Goal: Transaction & Acquisition: Purchase product/service

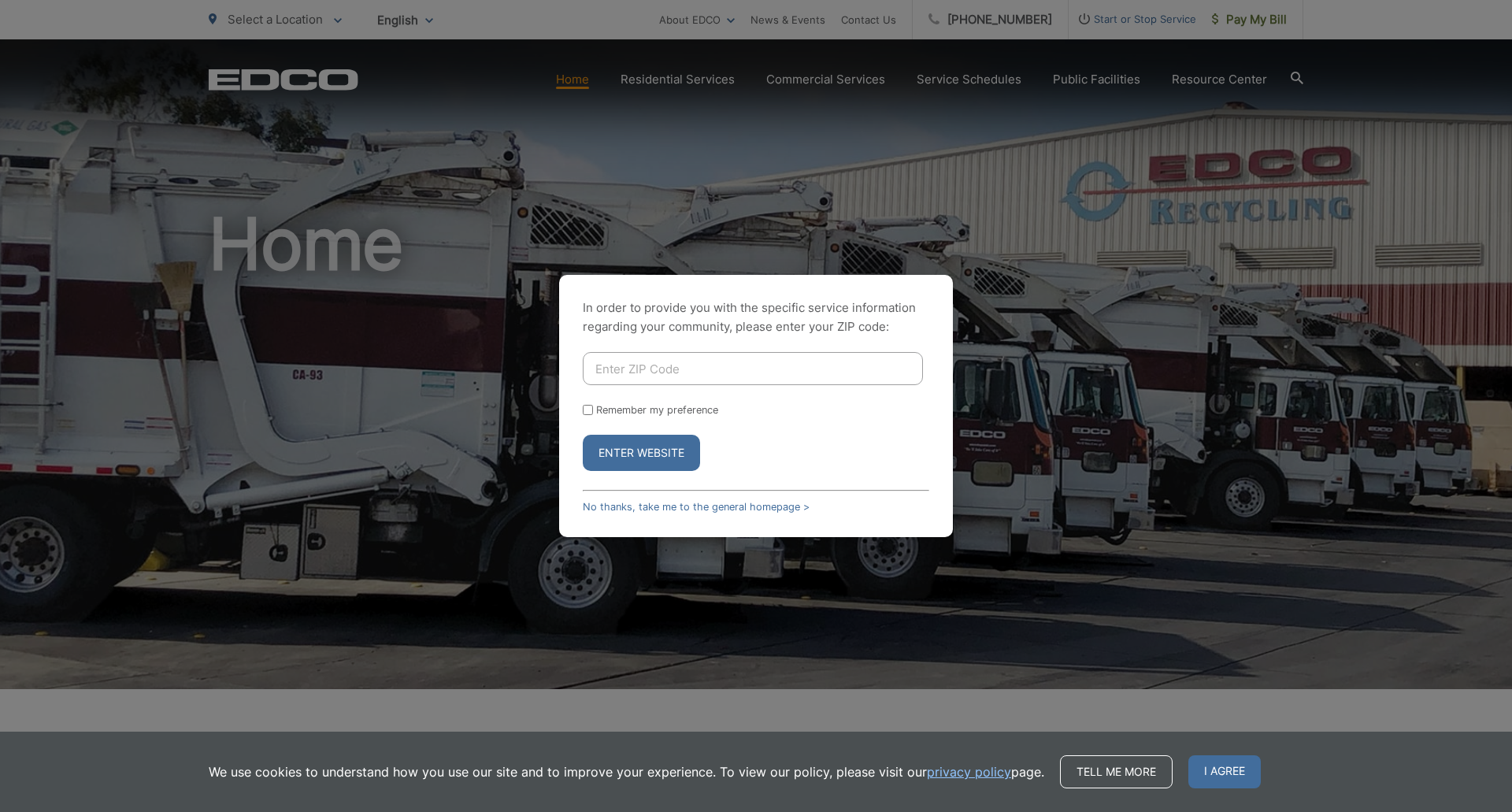
click at [724, 372] on input "Enter ZIP Code" at bounding box center [752, 368] width 340 height 33
type input "92029"
click at [652, 455] on button "Enter Website" at bounding box center [641, 453] width 117 height 36
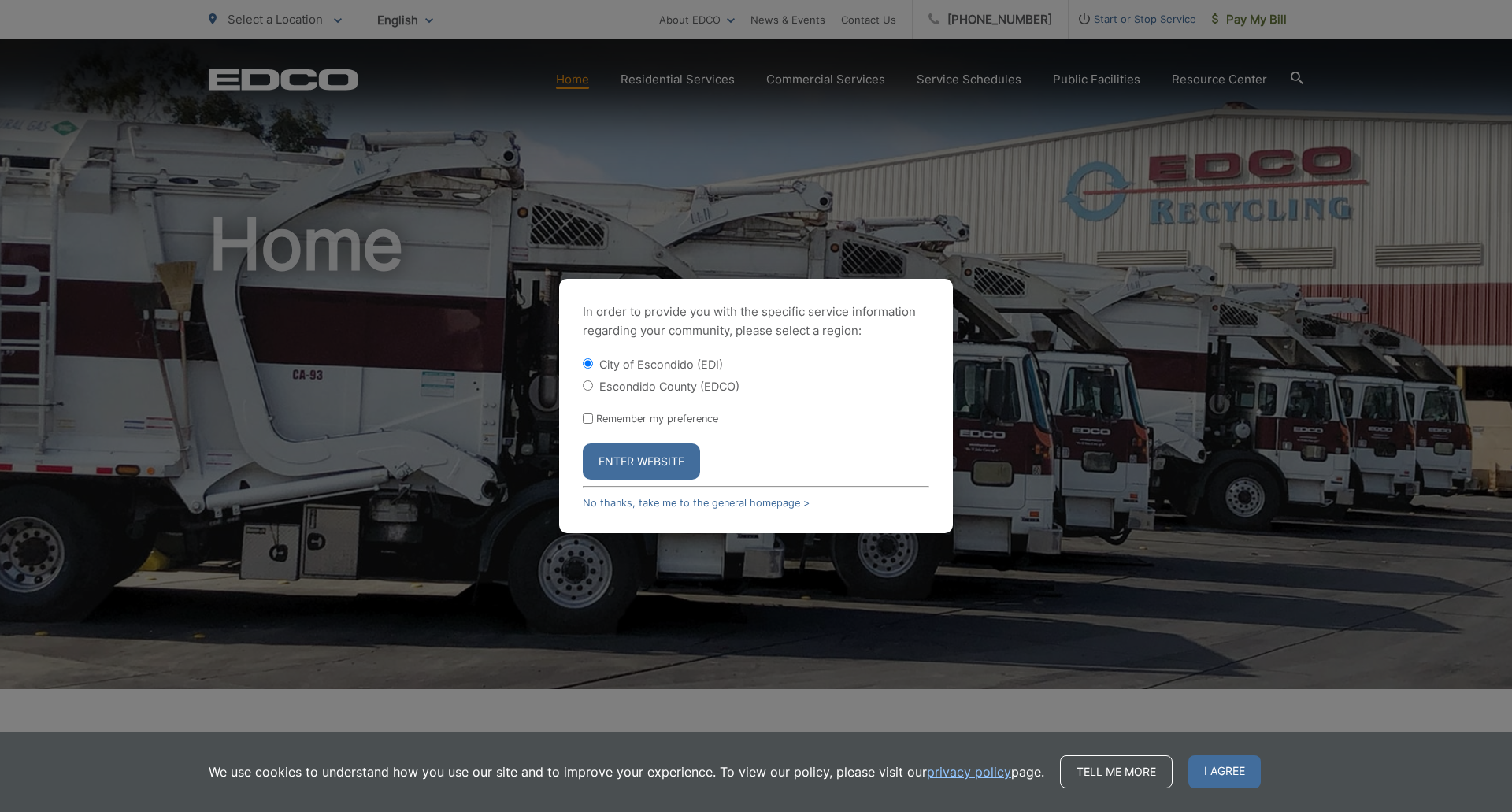
click at [636, 380] on label "Escondido County (EDCO)" at bounding box center [669, 386] width 141 height 14
click at [593, 381] on input "Escondido County (EDCO)" at bounding box center [587, 385] width 10 height 10
radio input "true"
click at [643, 455] on button "Enter Website" at bounding box center [641, 461] width 117 height 36
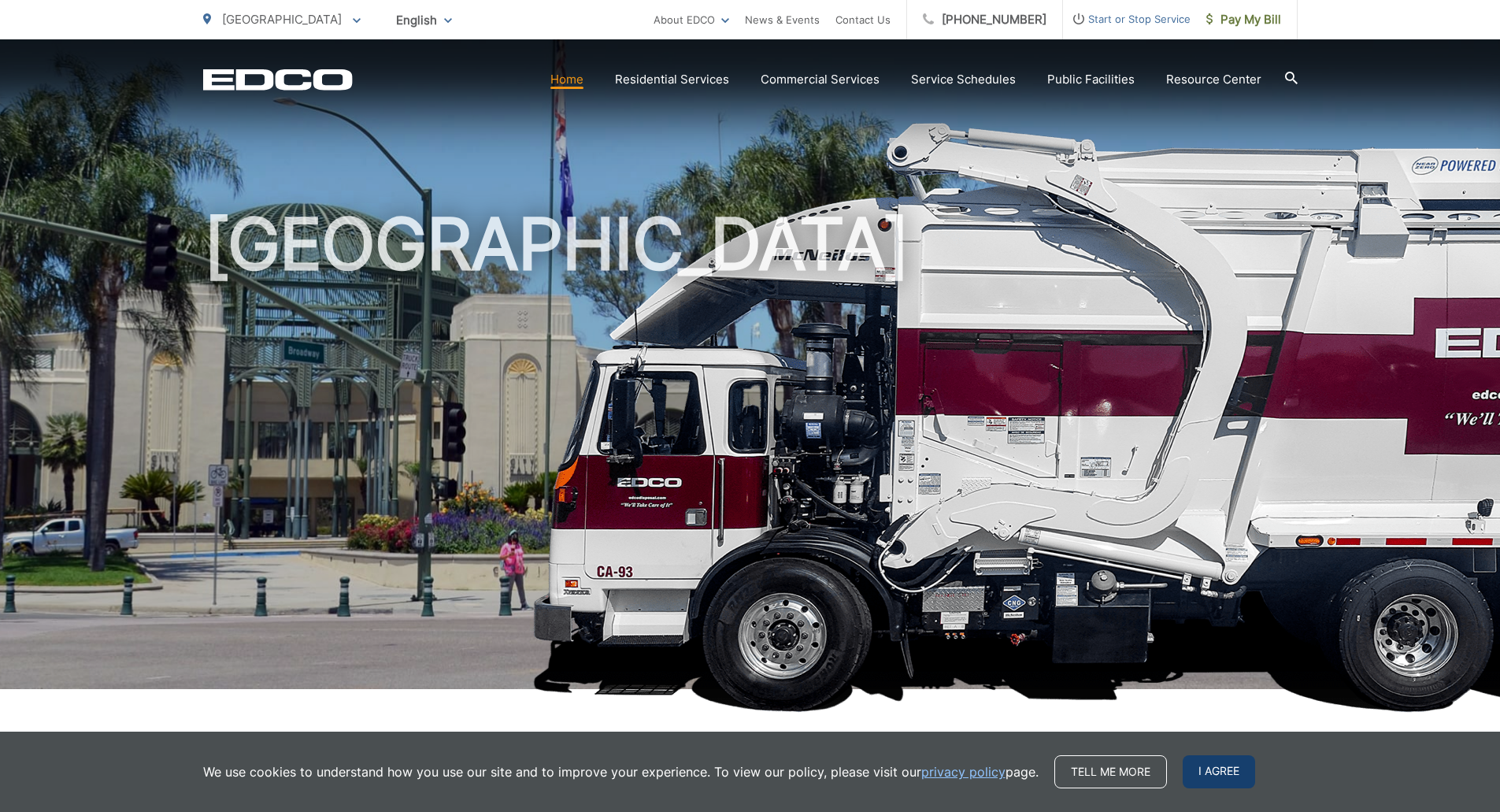
click at [1202, 773] on span "I agree" at bounding box center [1219, 771] width 73 height 33
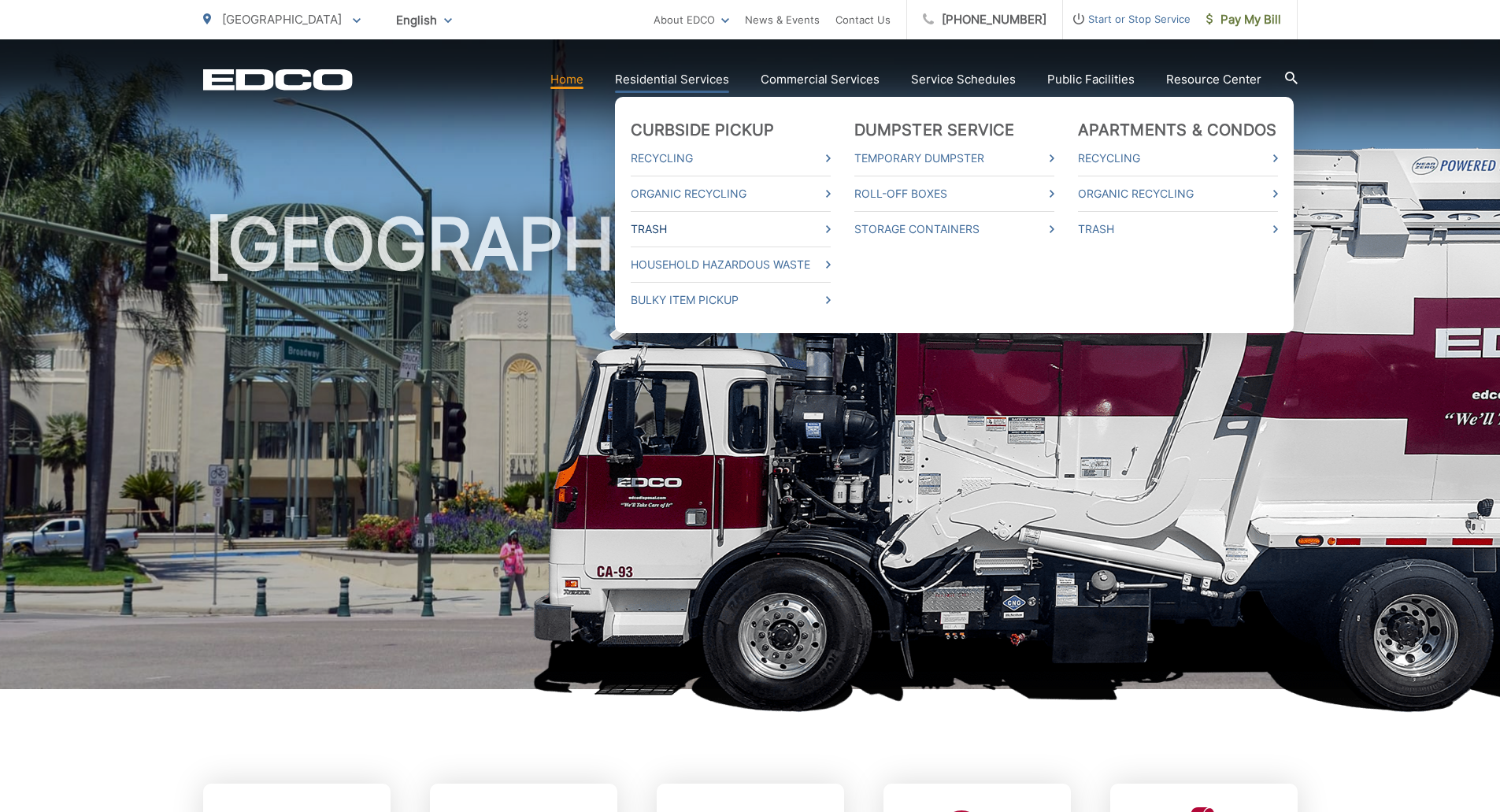
click at [661, 227] on link "Trash" at bounding box center [731, 228] width 200 height 19
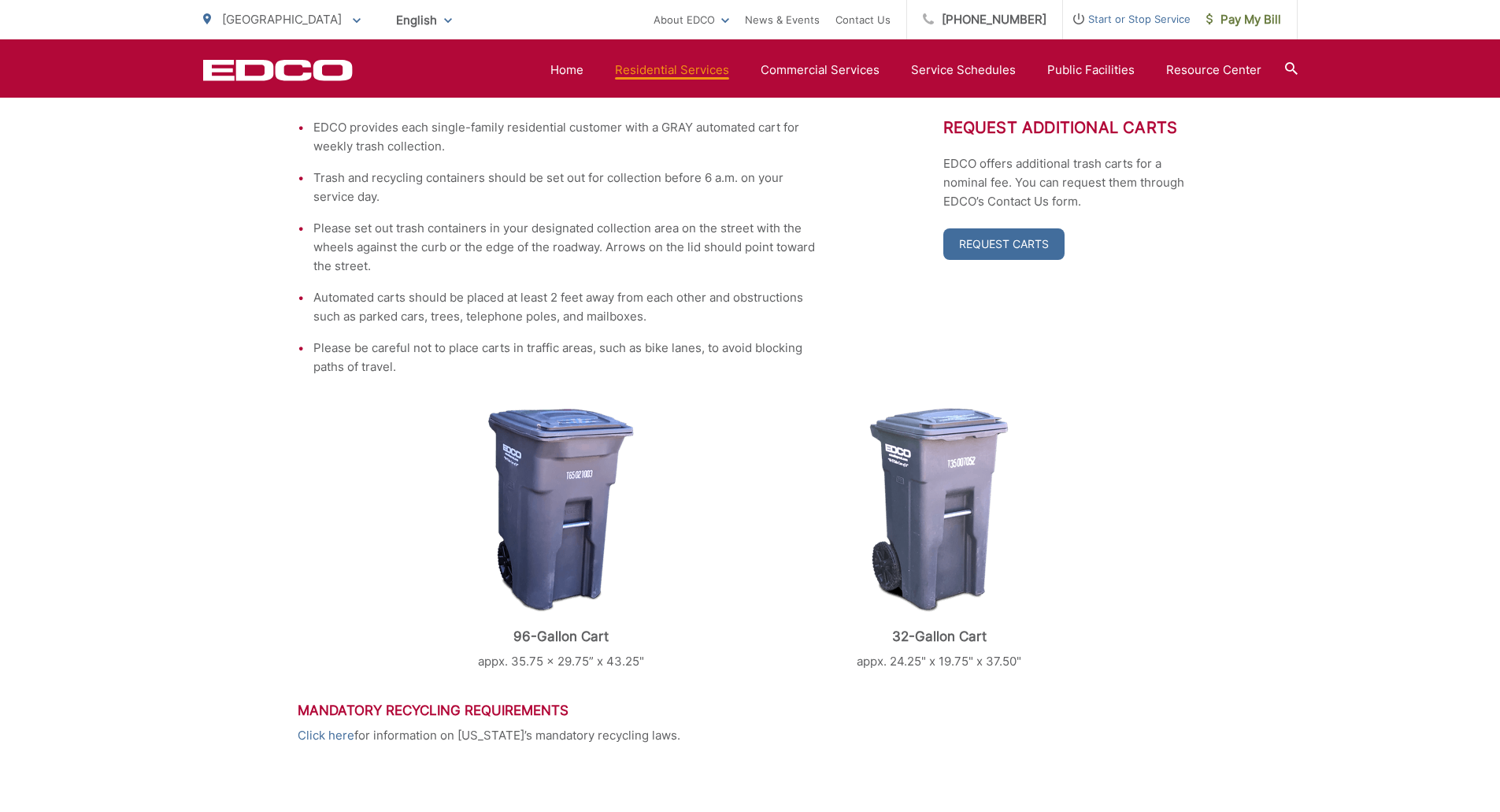
scroll to position [393, 0]
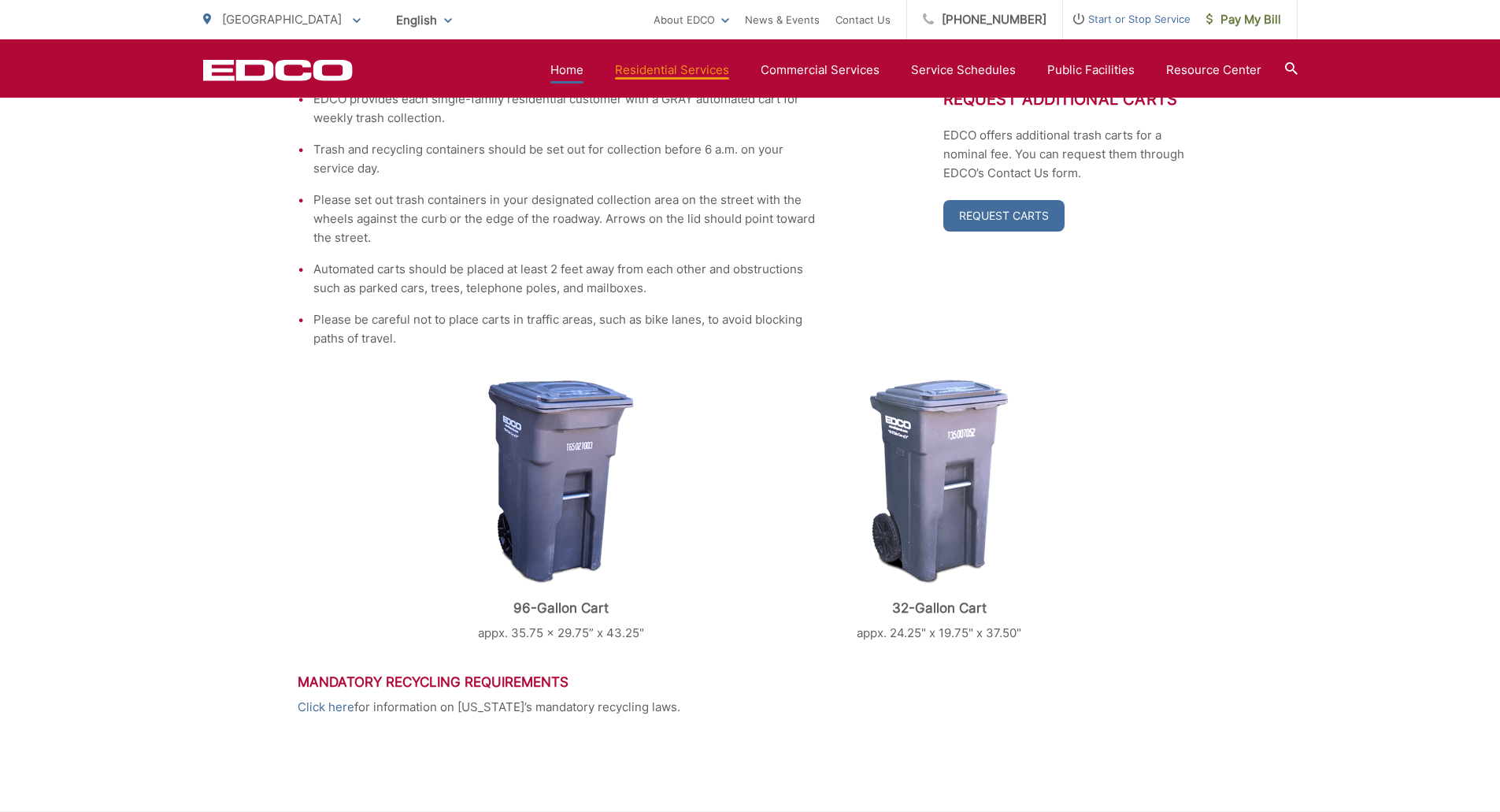
click at [580, 73] on link "Home" at bounding box center [566, 70] width 33 height 19
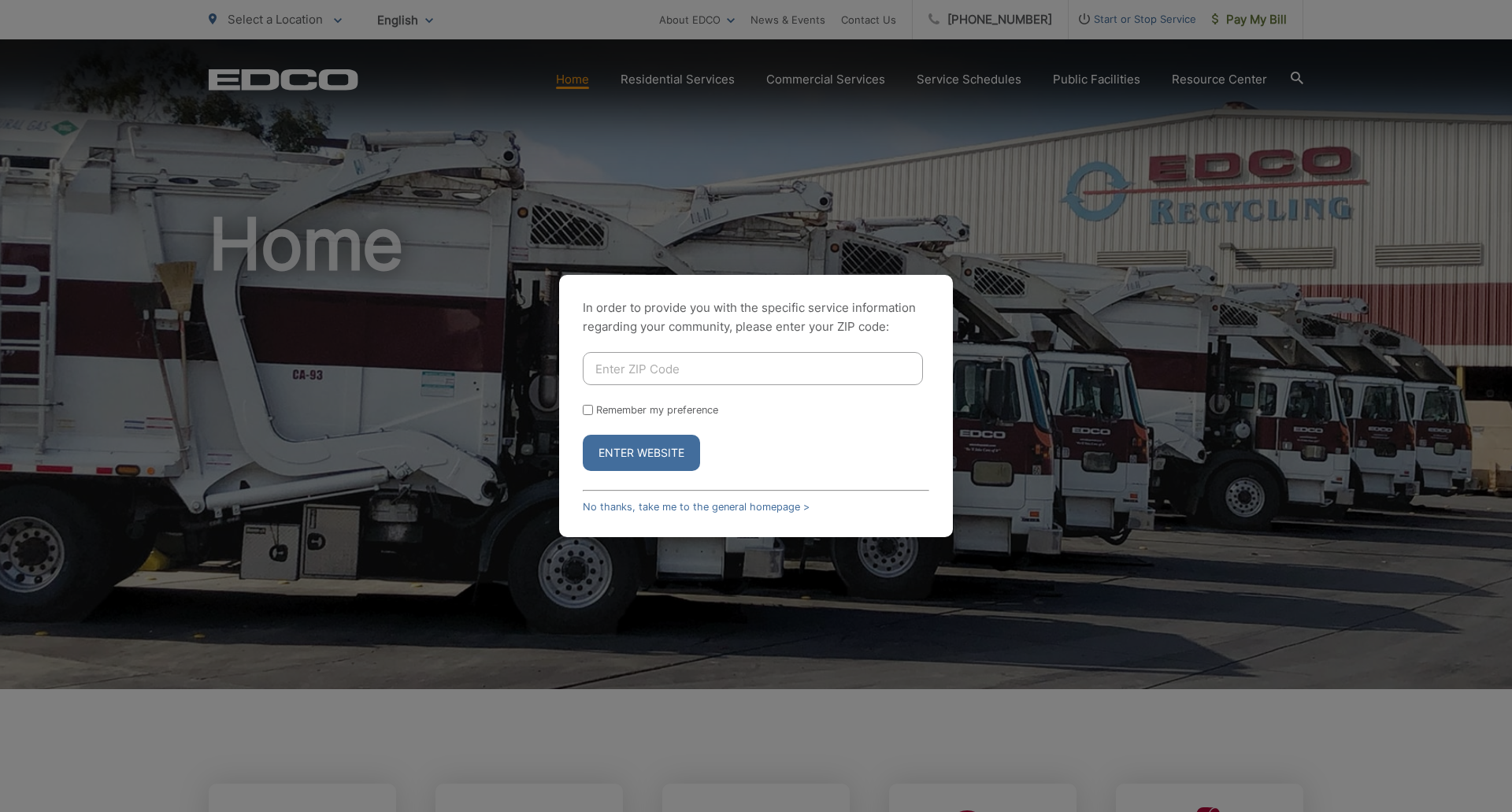
click at [627, 371] on input "Enter ZIP Code" at bounding box center [752, 368] width 340 height 33
type input "92029"
click at [640, 453] on button "Enter Website" at bounding box center [641, 453] width 117 height 36
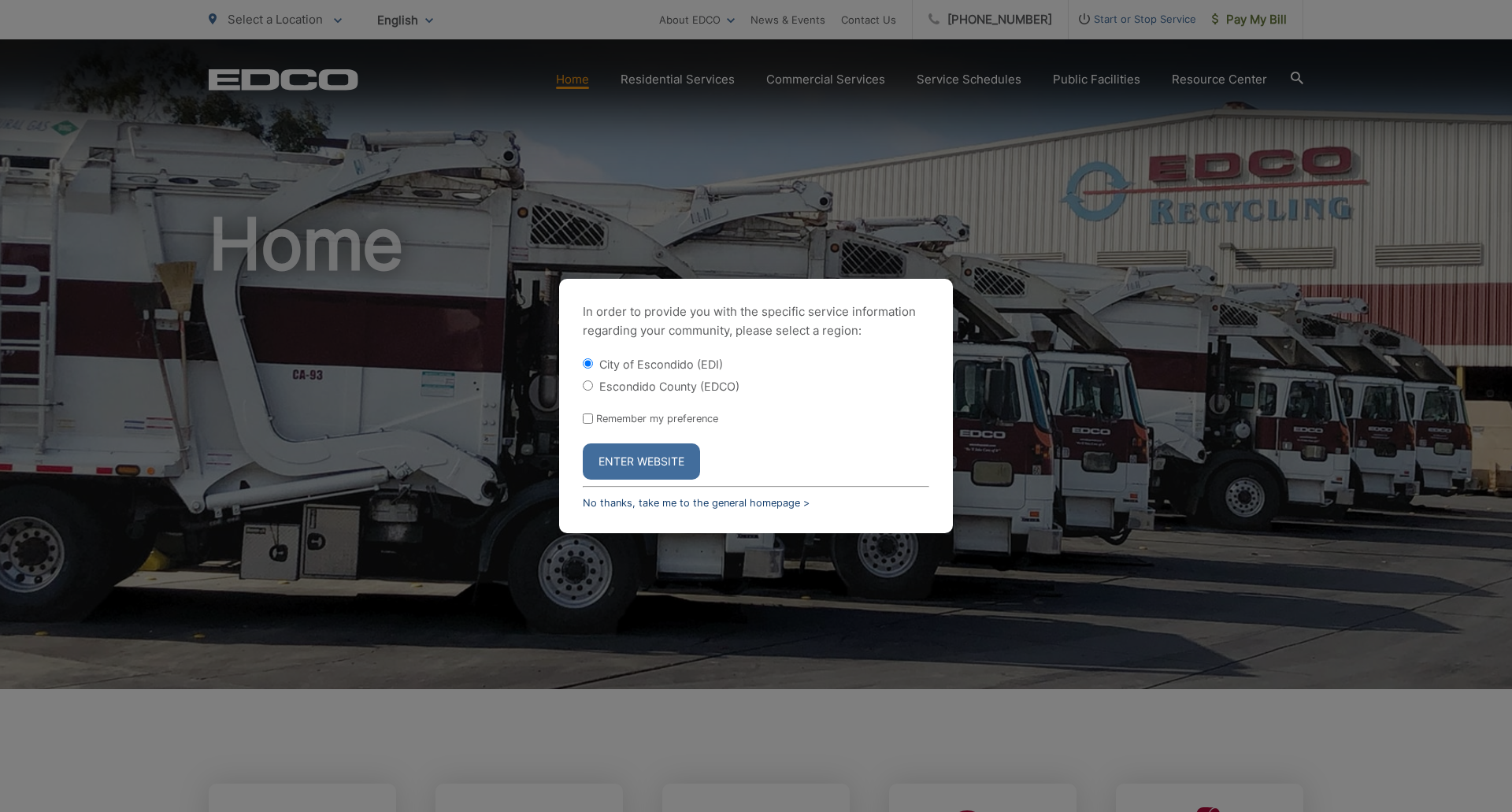
click at [661, 500] on link "No thanks, take me to the general homepage >" at bounding box center [696, 502] width 227 height 12
click at [678, 498] on link "No thanks, take me to the general homepage >" at bounding box center [696, 502] width 227 height 12
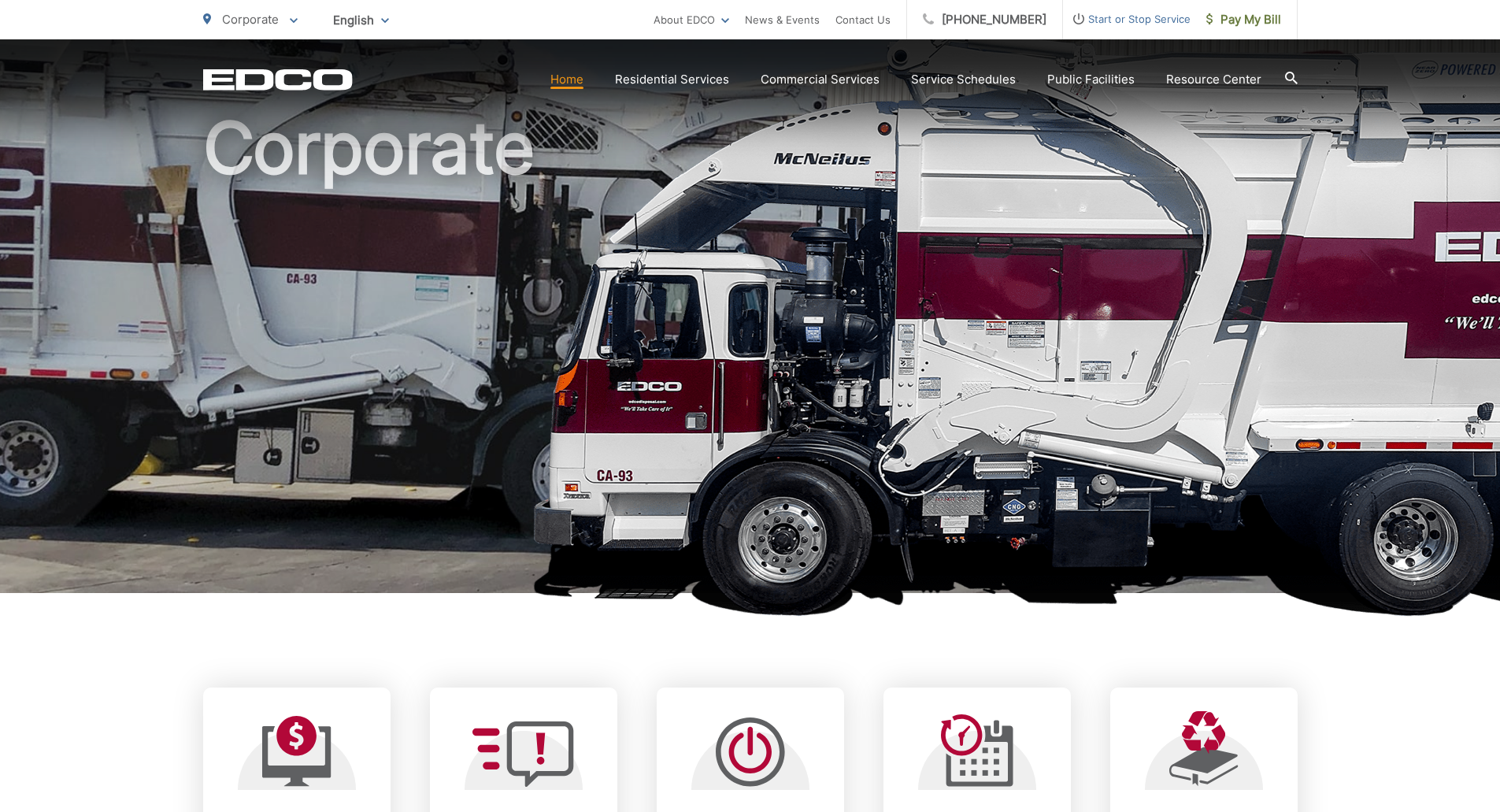
scroll to position [551, 0]
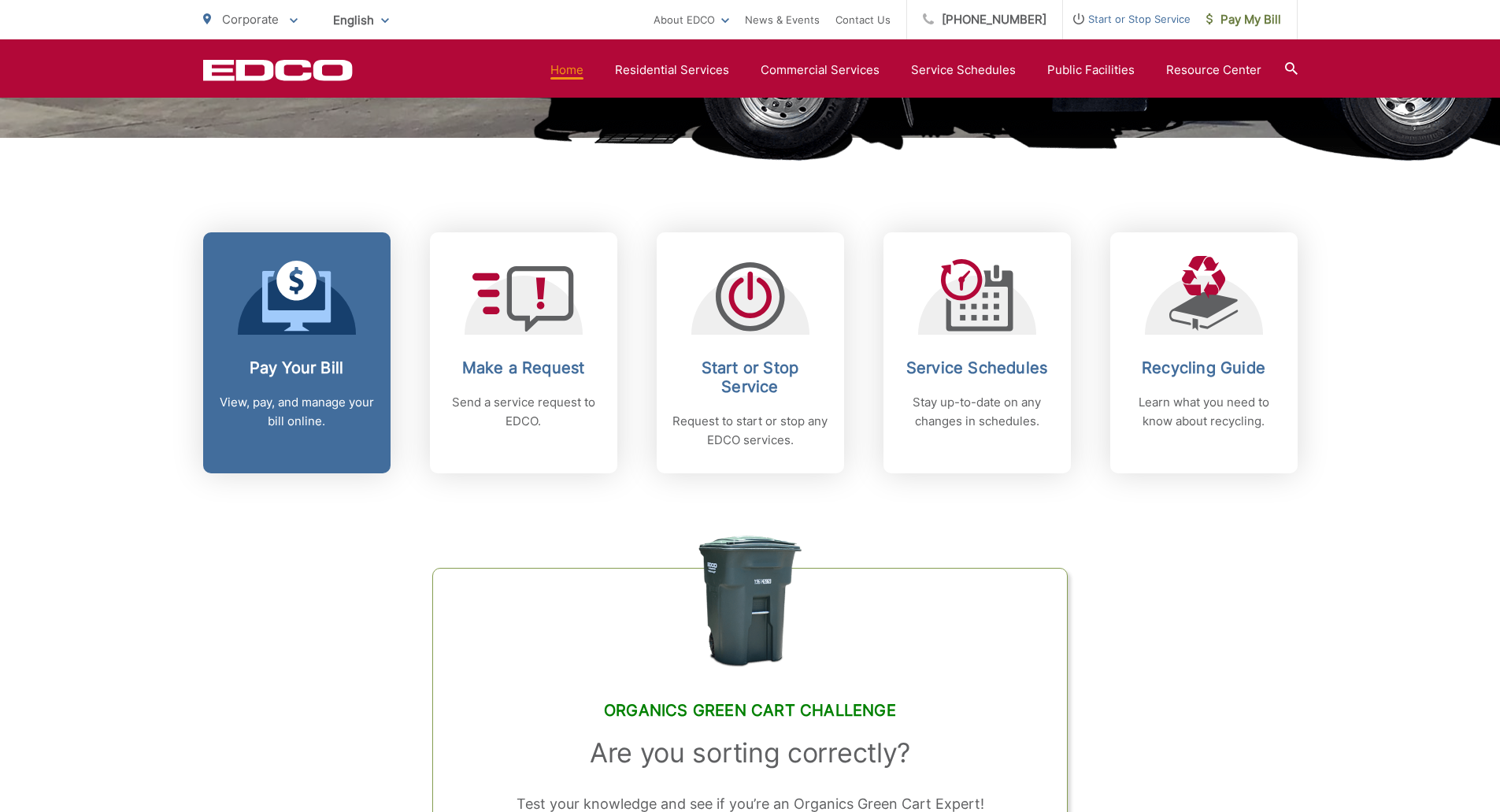
click at [275, 364] on h2 "Pay Your Bill" at bounding box center [297, 367] width 156 height 19
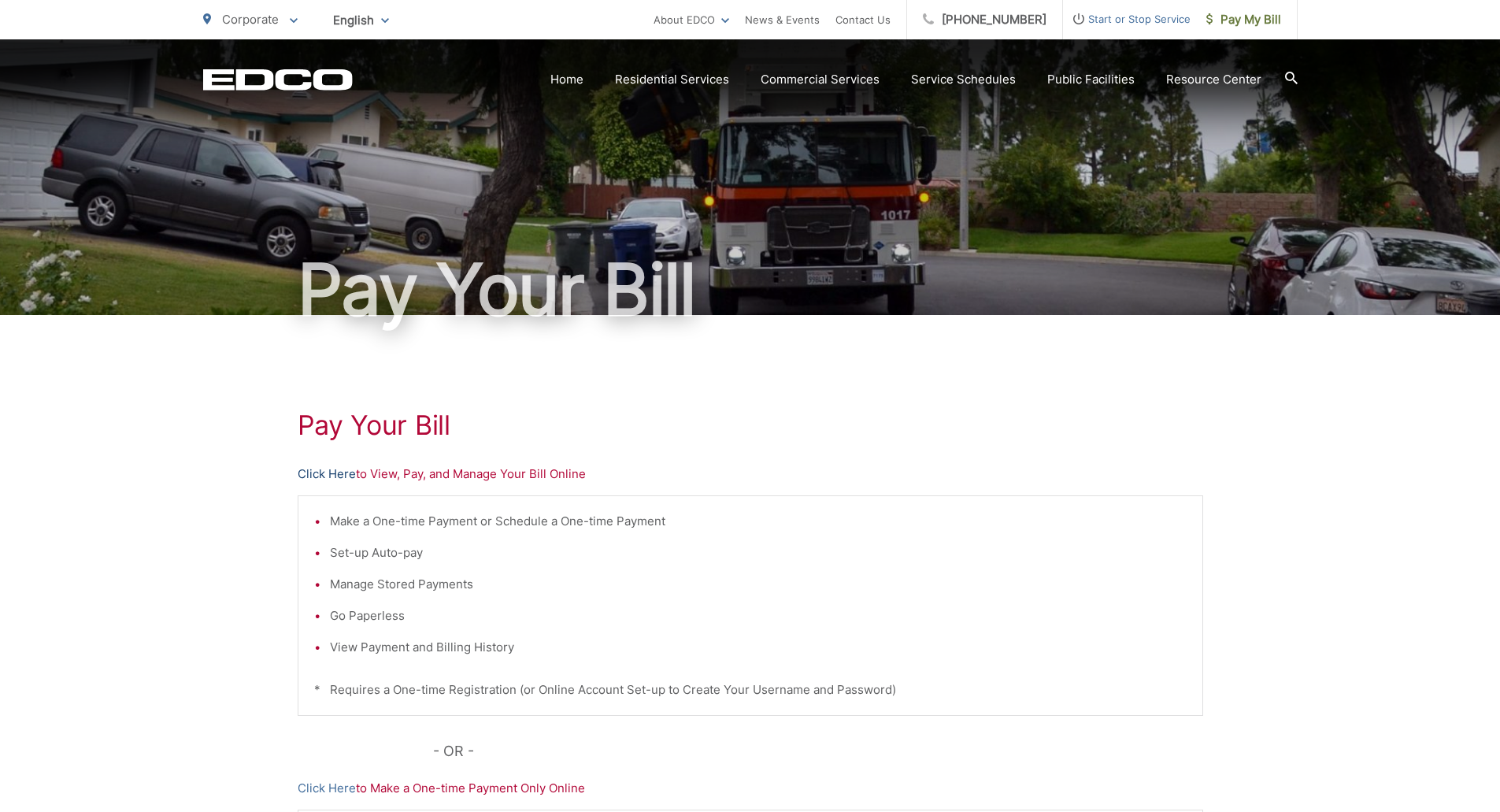
click at [332, 472] on link "Click Here" at bounding box center [326, 474] width 58 height 19
